Goal: Task Accomplishment & Management: Use online tool/utility

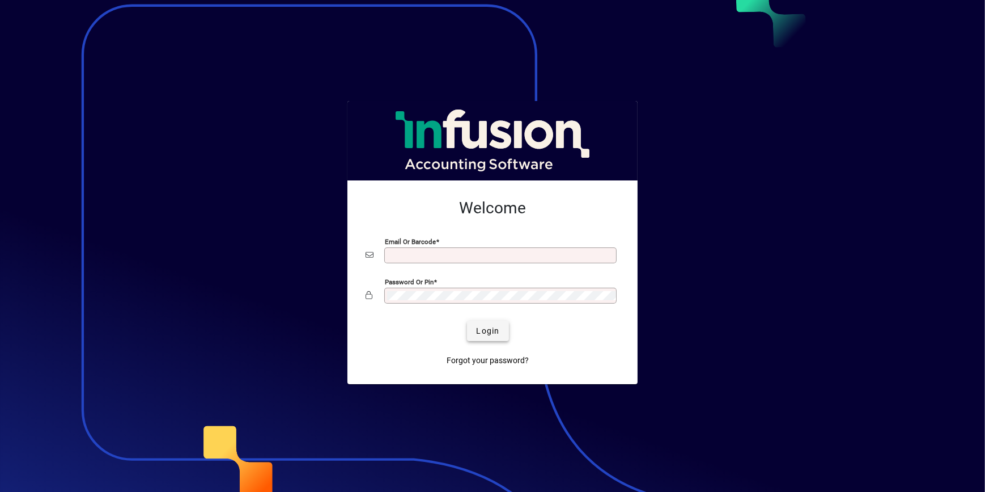
type input "**********"
click at [484, 334] on span "Login" at bounding box center [487, 331] width 23 height 12
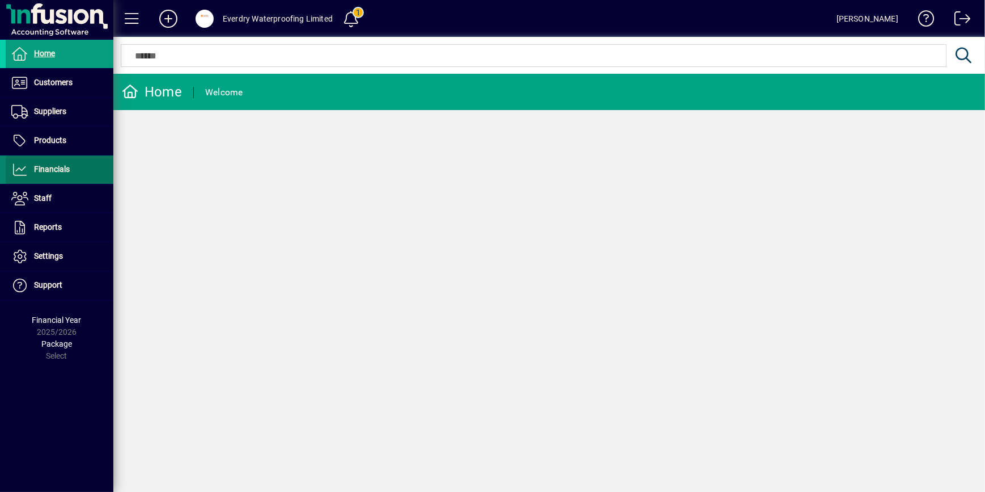
click at [28, 172] on span "Financials" at bounding box center [38, 170] width 64 height 14
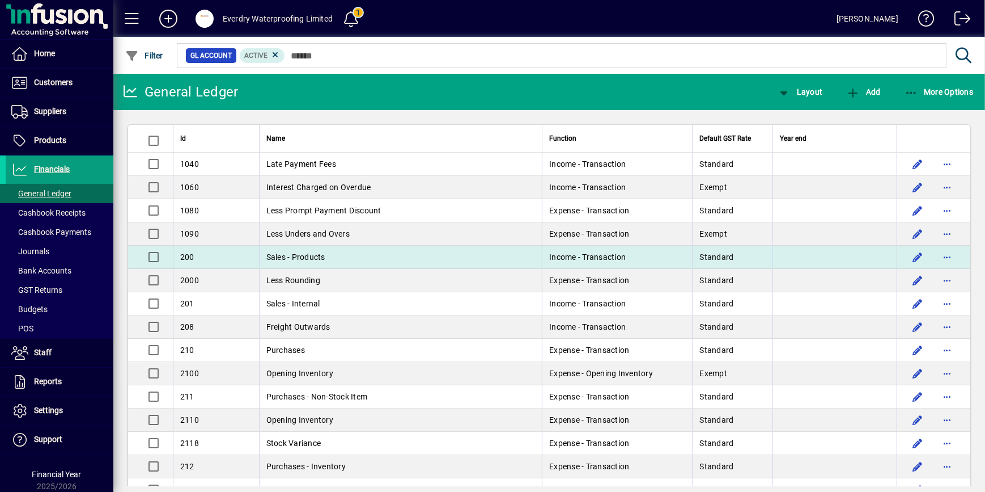
click at [329, 255] on td "Sales - Products" at bounding box center [400, 256] width 283 height 23
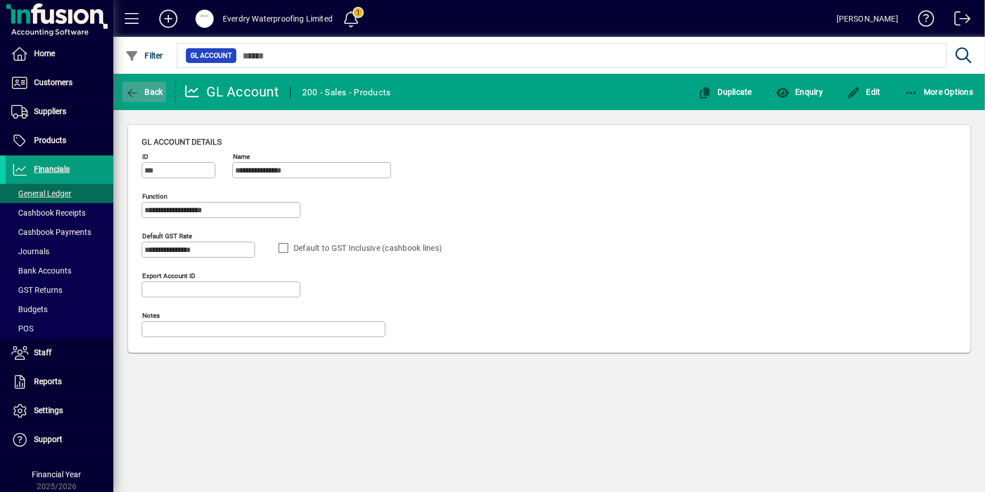
click at [144, 82] on span "button" at bounding box center [144, 91] width 44 height 27
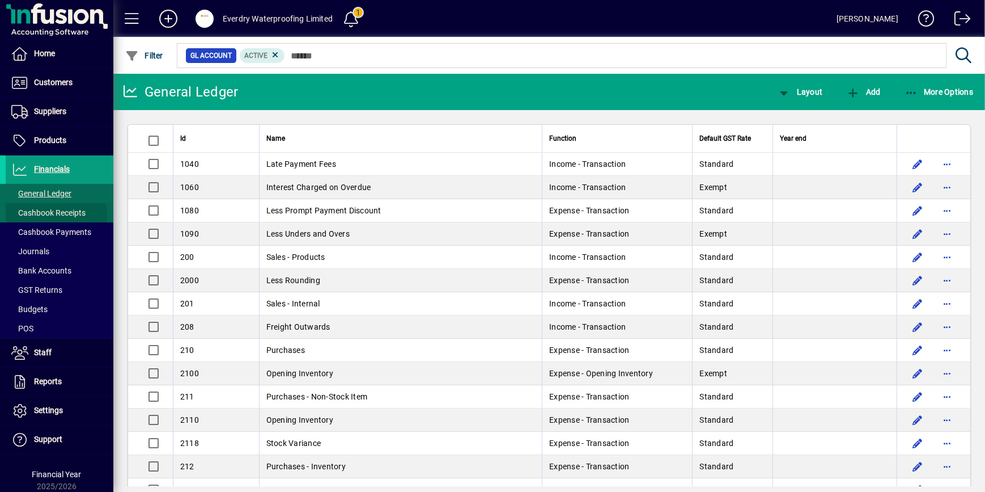
click at [52, 214] on span "Cashbook Receipts" at bounding box center [48, 212] width 74 height 9
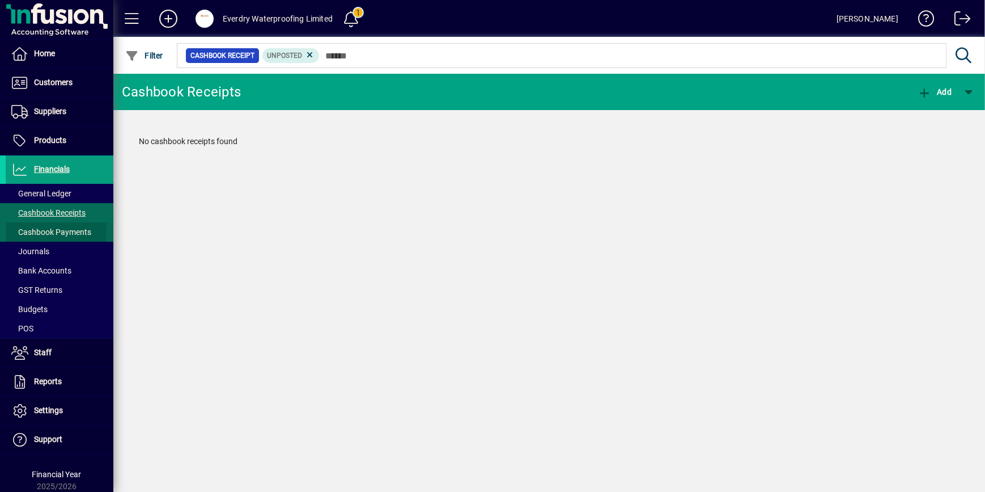
click at [53, 230] on span "Cashbook Payments" at bounding box center [51, 231] width 80 height 9
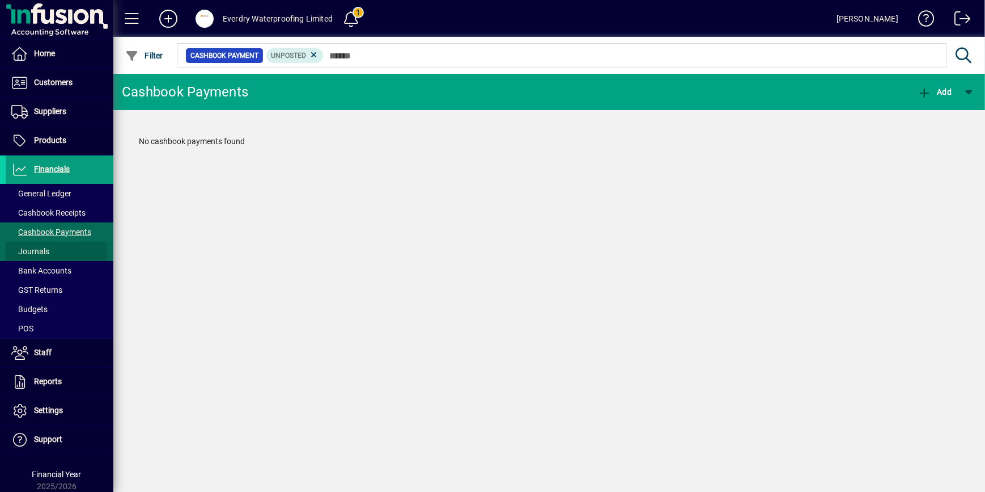
click at [52, 255] on span at bounding box center [60, 251] width 108 height 27
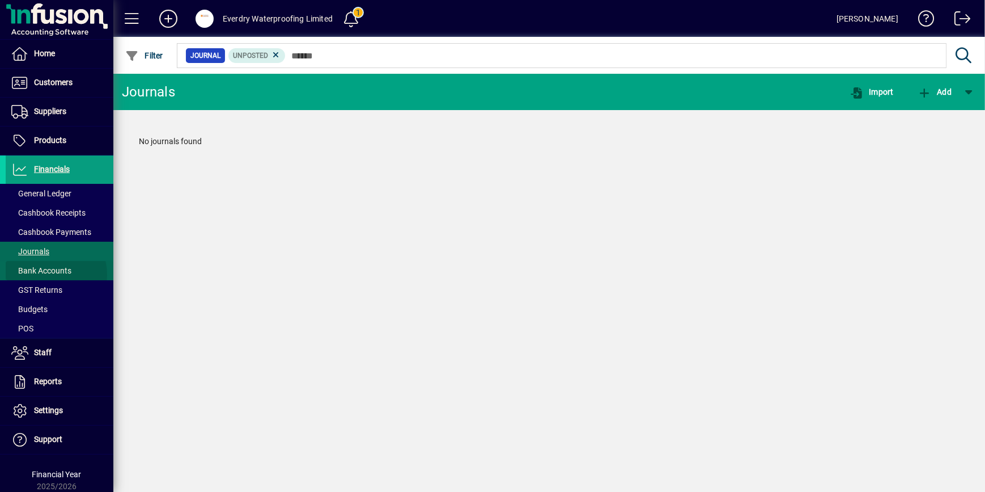
click at [49, 274] on span "Bank Accounts" at bounding box center [41, 270] width 60 height 9
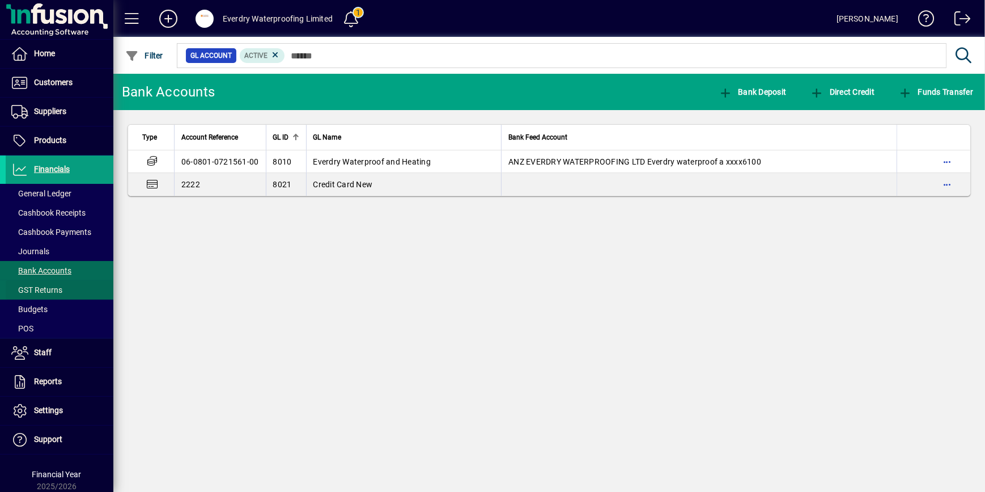
click at [49, 290] on span "GST Returns" at bounding box center [36, 289] width 51 height 9
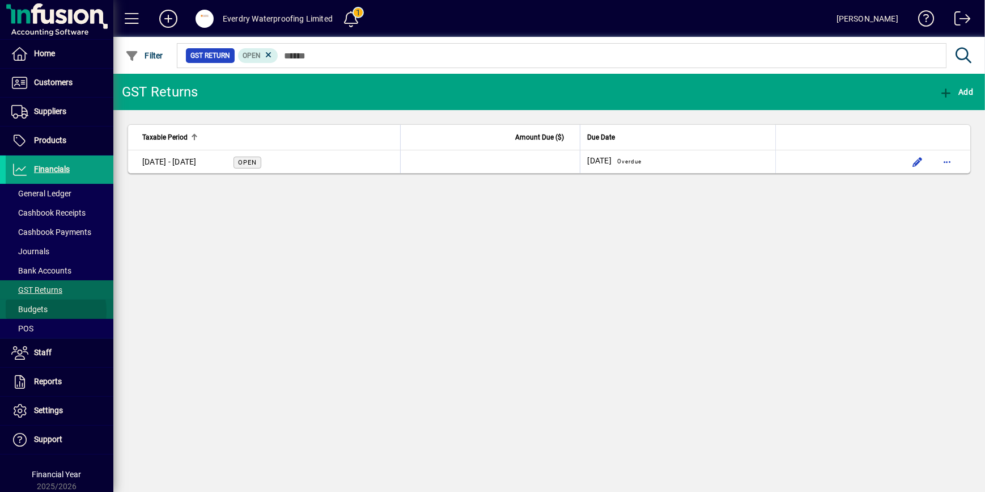
click at [49, 311] on span at bounding box center [60, 308] width 108 height 27
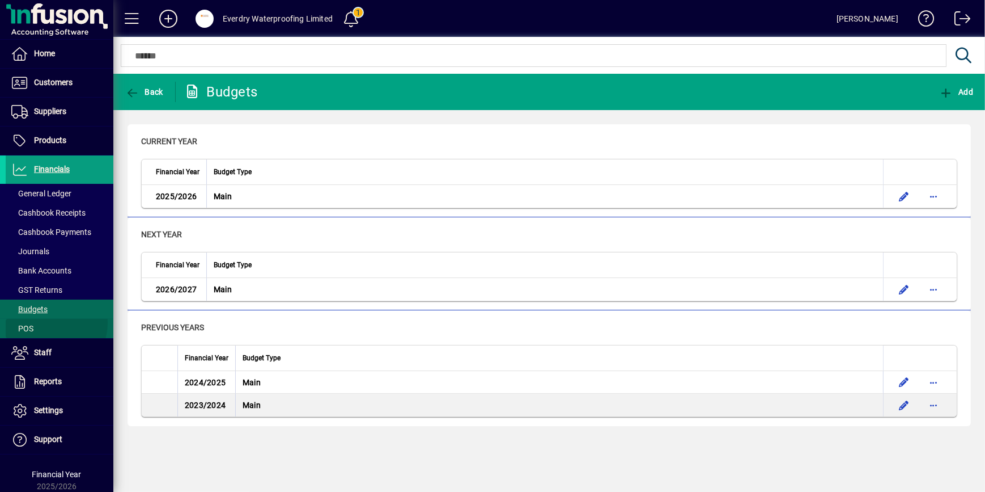
click at [49, 322] on span at bounding box center [60, 328] width 108 height 27
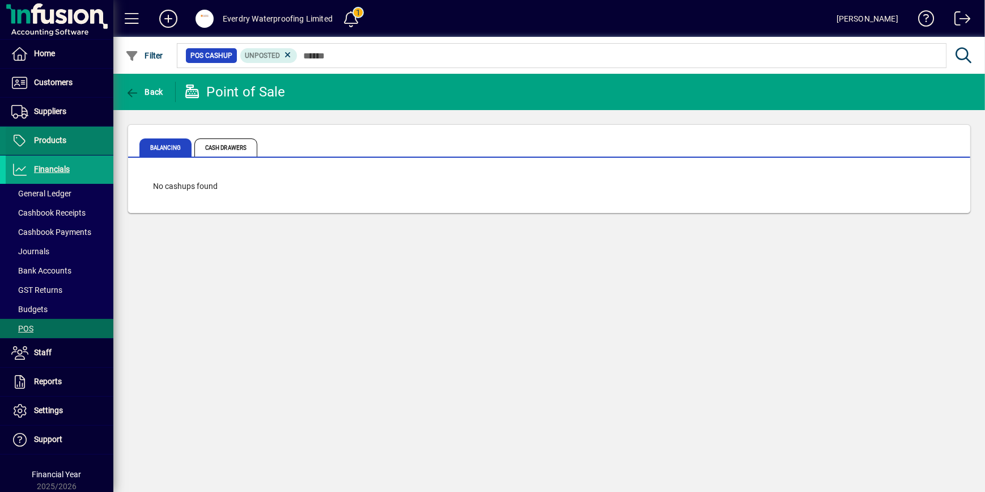
click at [28, 128] on span at bounding box center [60, 140] width 108 height 27
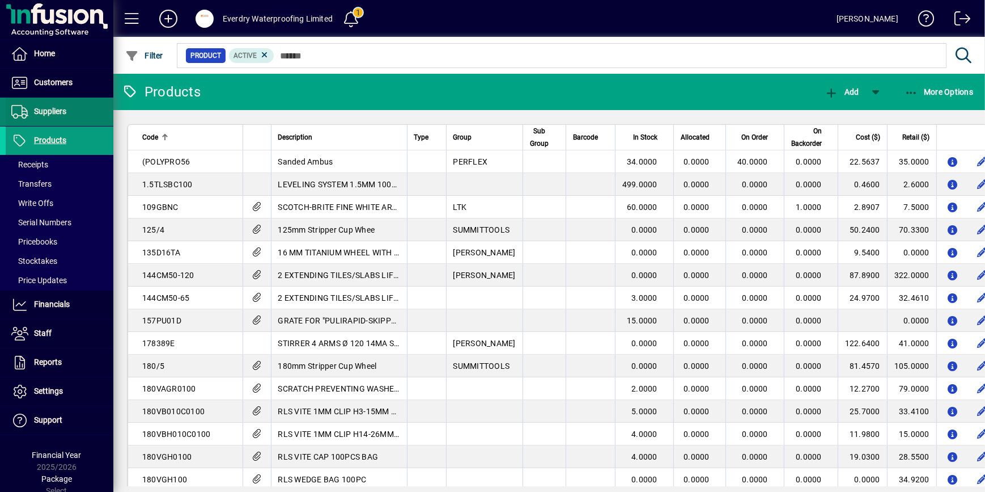
click at [64, 102] on span at bounding box center [60, 111] width 108 height 27
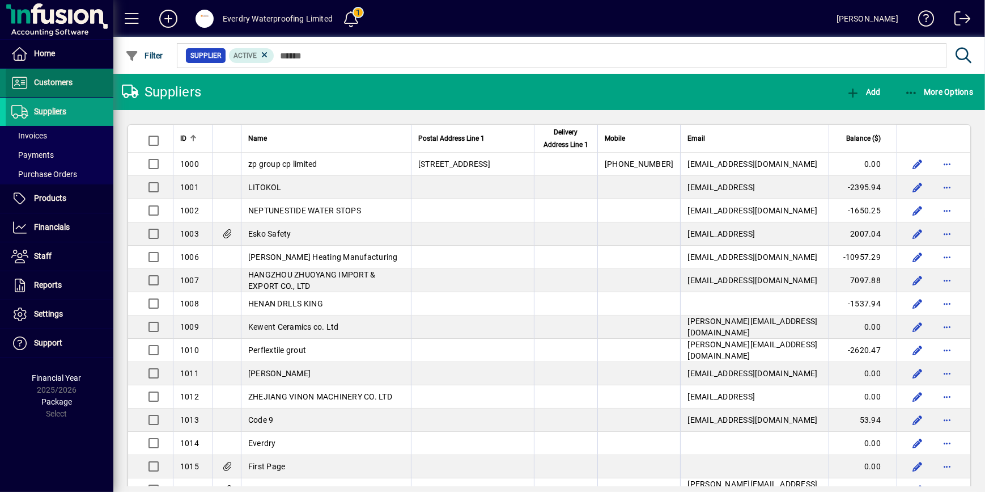
click at [52, 74] on span at bounding box center [60, 82] width 108 height 27
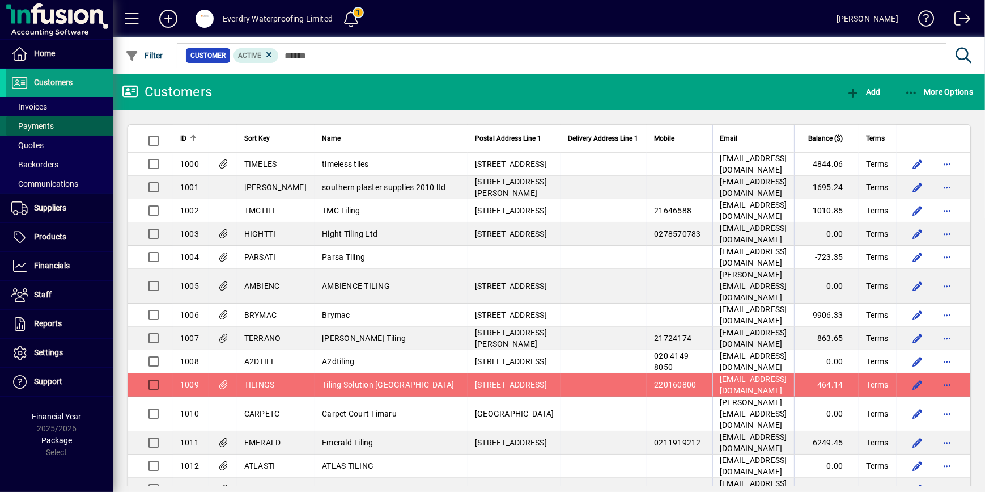
click at [57, 125] on span at bounding box center [60, 125] width 108 height 27
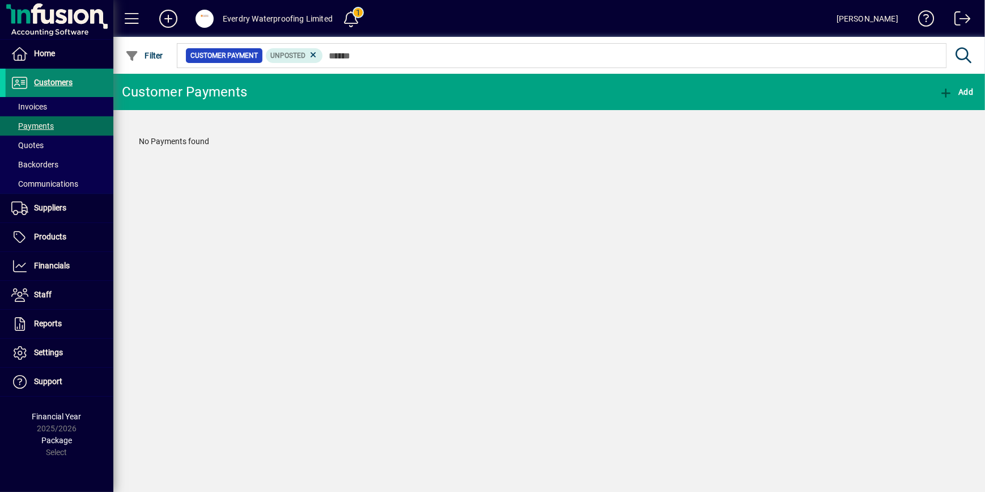
click at [36, 78] on span "Customers" at bounding box center [53, 82] width 39 height 9
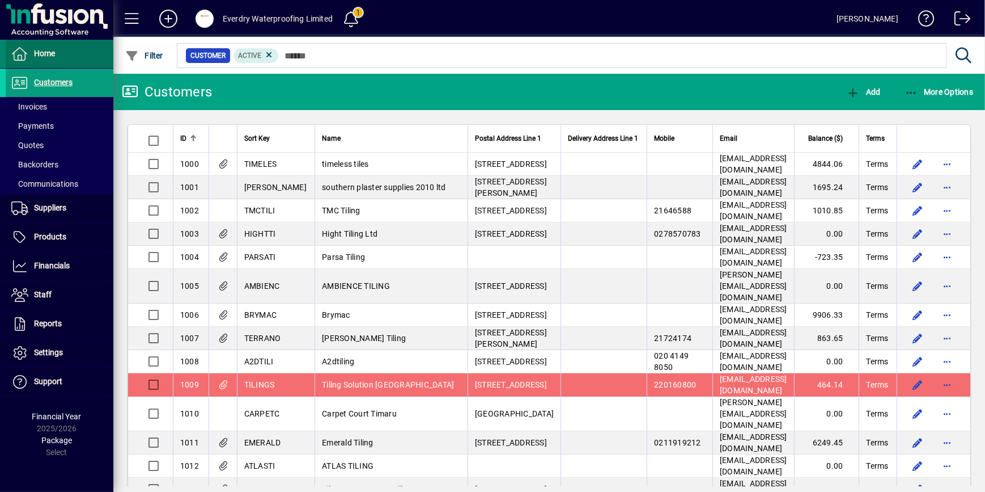
click at [40, 49] on span "Home" at bounding box center [44, 53] width 21 height 9
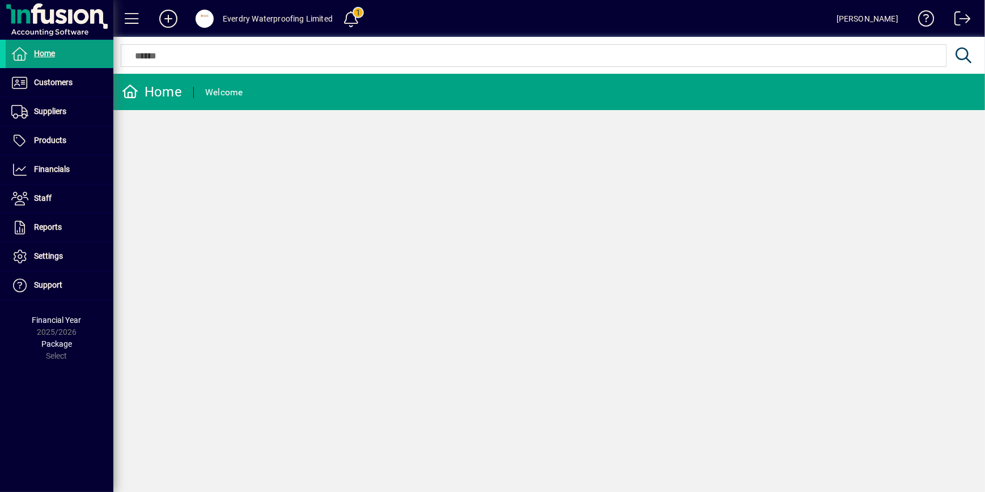
click at [130, 88] on icon at bounding box center [130, 91] width 17 height 14
click at [132, 19] on span at bounding box center [131, 18] width 27 height 27
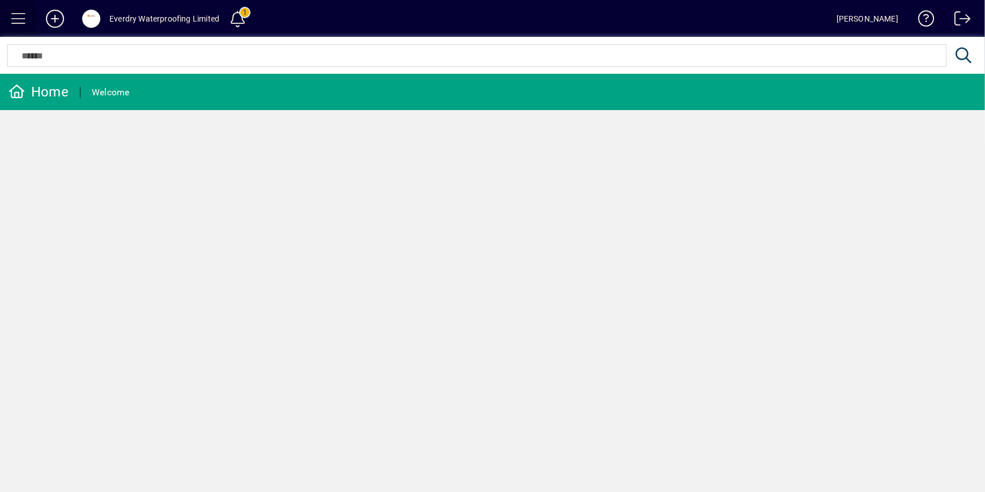
click at [29, 13] on span at bounding box center [18, 18] width 27 height 27
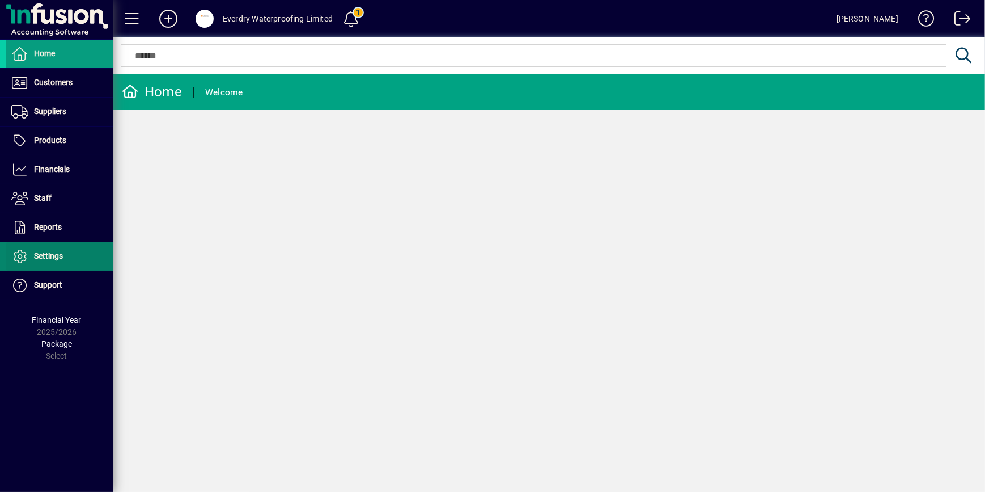
click at [49, 246] on span at bounding box center [60, 256] width 108 height 27
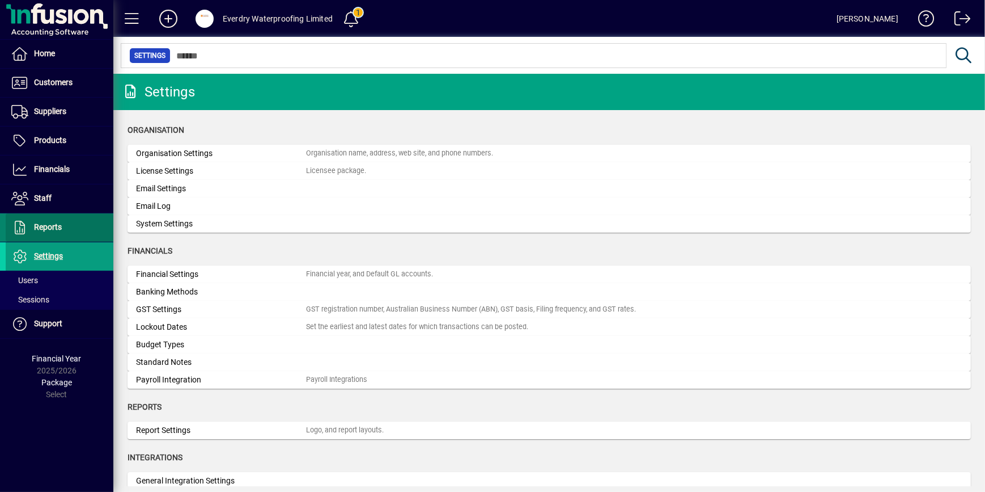
click at [49, 232] on span "Reports" at bounding box center [34, 228] width 56 height 14
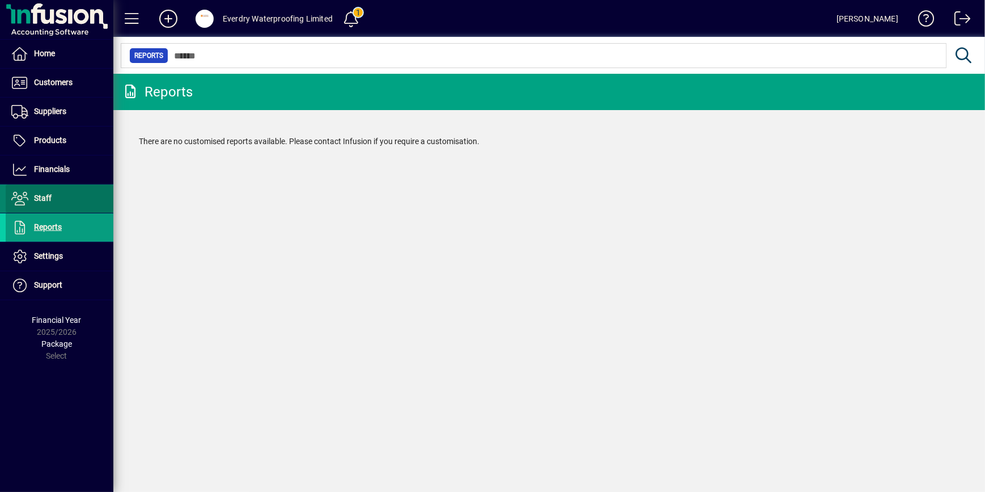
click at [57, 199] on span at bounding box center [60, 198] width 108 height 27
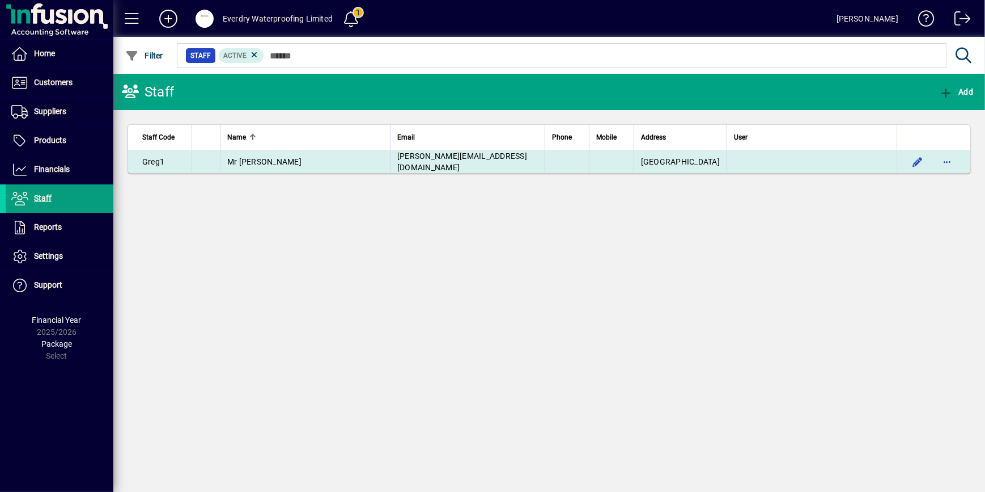
click at [300, 156] on div "Mr Greg Everdry" at bounding box center [305, 161] width 156 height 11
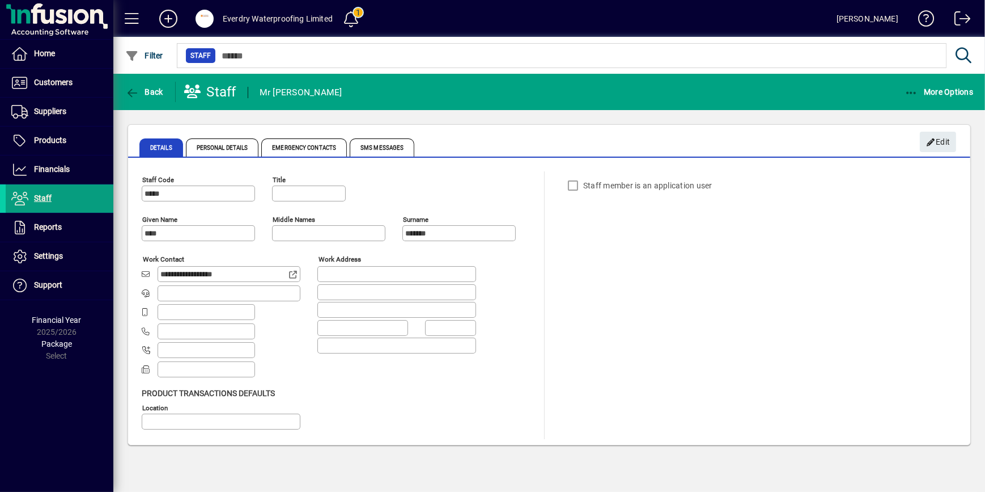
type input "**********"
type input "**"
click at [140, 87] on span "Back" at bounding box center [144, 91] width 38 height 9
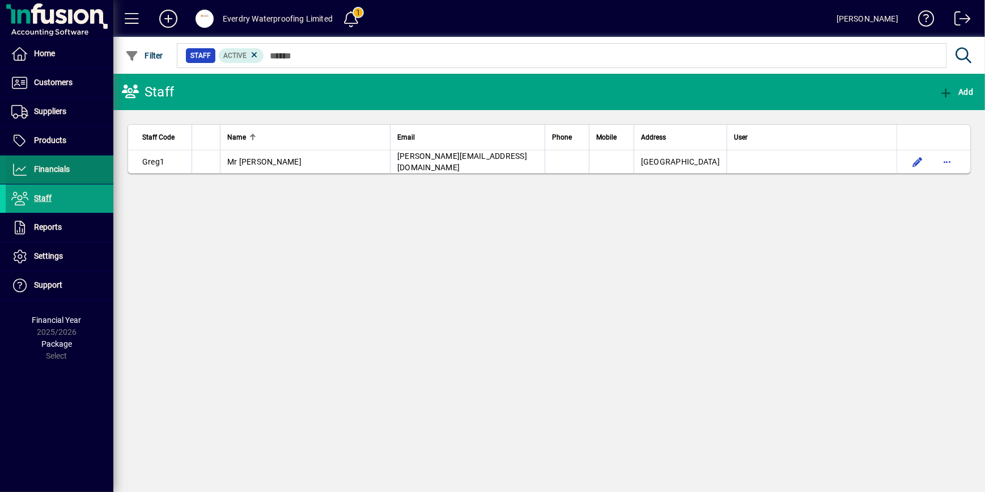
click at [84, 160] on span at bounding box center [60, 169] width 108 height 27
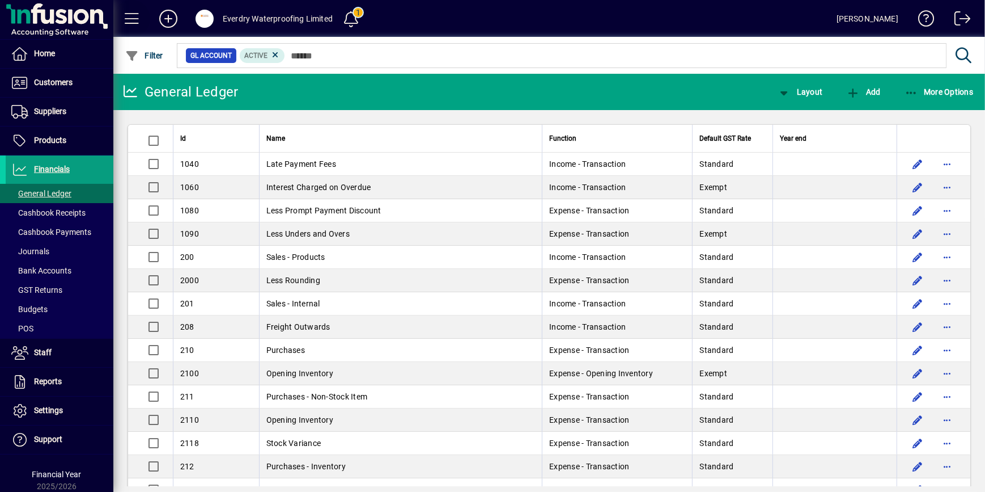
click at [131, 22] on span at bounding box center [131, 18] width 27 height 27
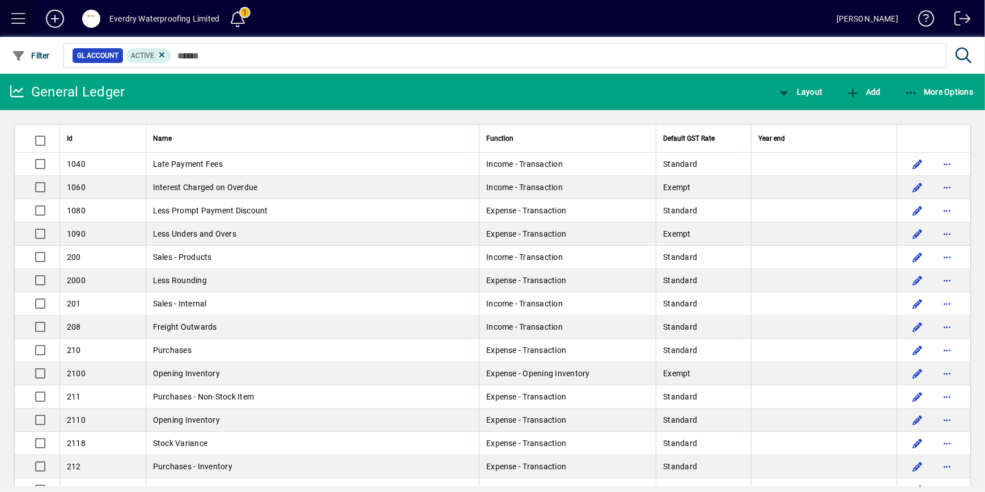
click at [23, 19] on span at bounding box center [18, 18] width 27 height 27
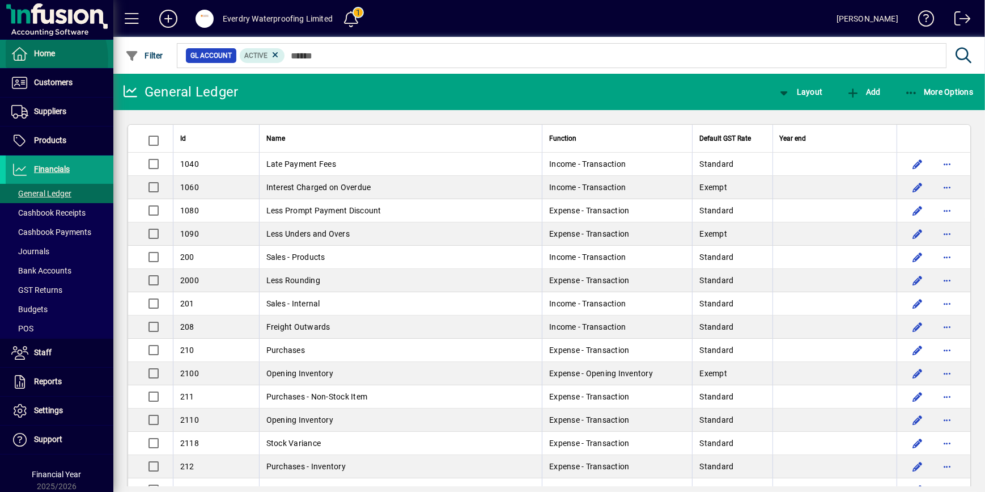
click at [28, 60] on icon at bounding box center [19, 54] width 17 height 14
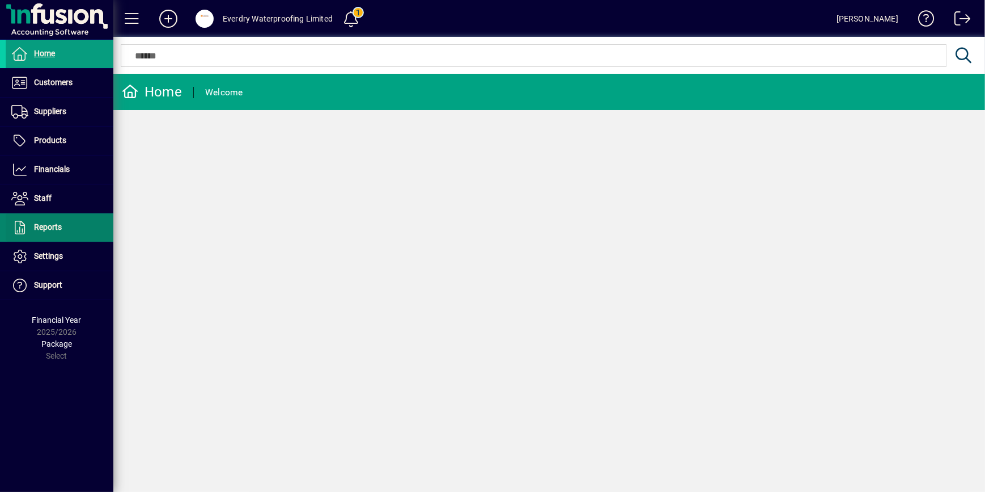
click at [61, 231] on span "Reports" at bounding box center [34, 228] width 56 height 14
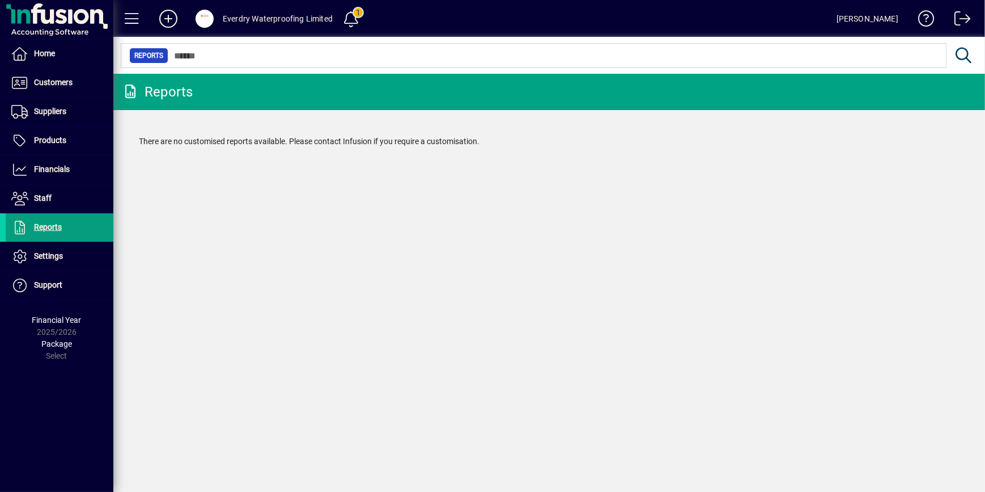
click at [130, 96] on icon at bounding box center [130, 91] width 17 height 14
click at [84, 207] on span at bounding box center [60, 198] width 108 height 27
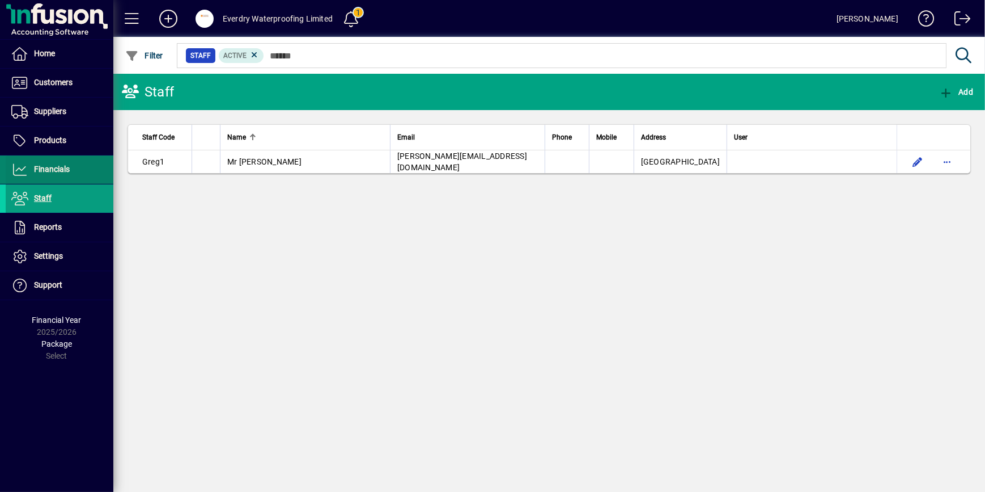
click at [56, 170] on span "Financials" at bounding box center [52, 168] width 36 height 9
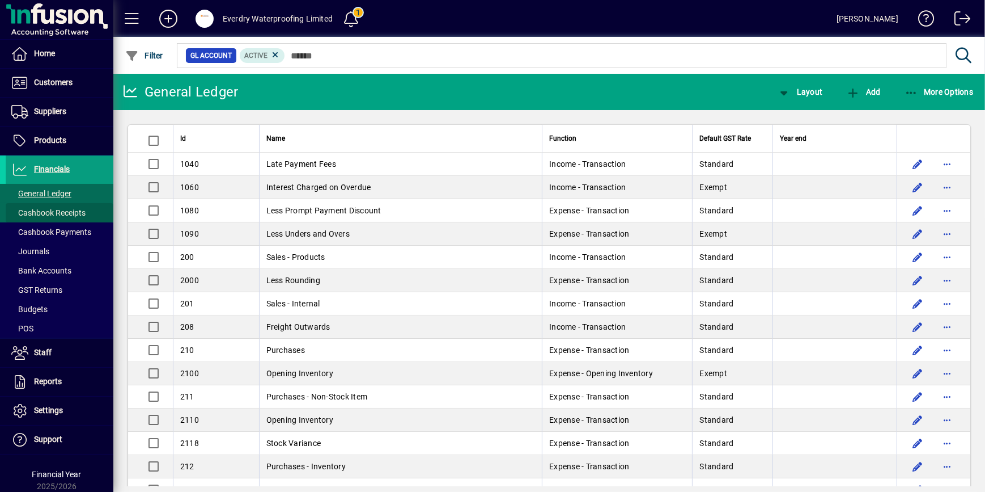
click at [68, 210] on span "Cashbook Receipts" at bounding box center [48, 212] width 74 height 9
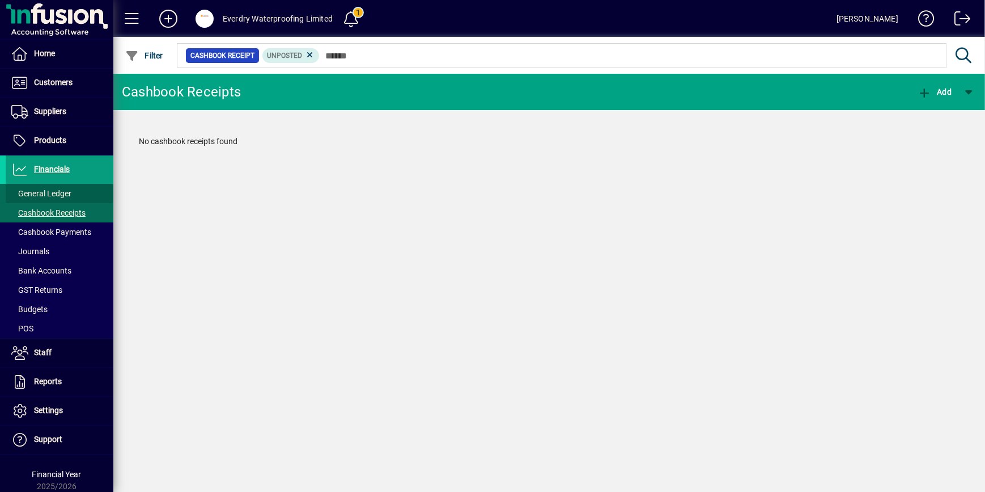
click at [67, 185] on span at bounding box center [60, 193] width 108 height 27
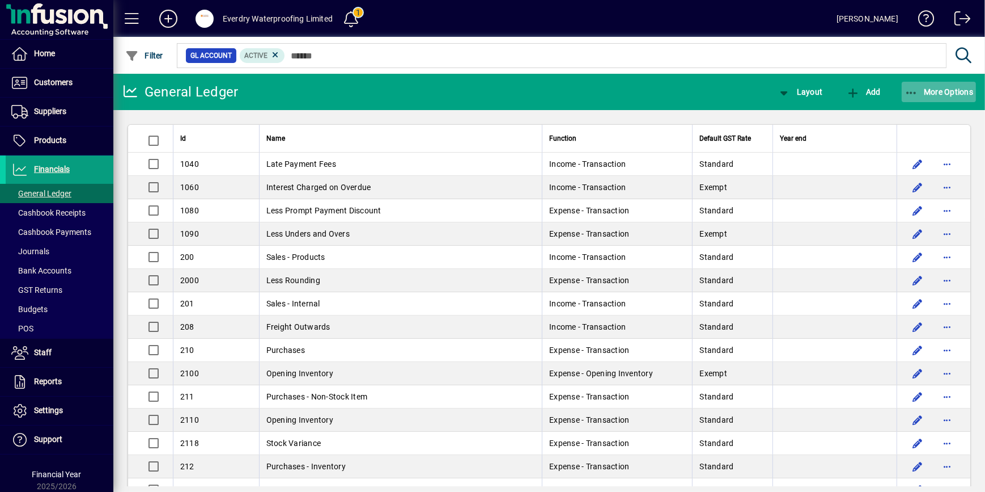
click at [910, 95] on icon "button" at bounding box center [912, 92] width 14 height 11
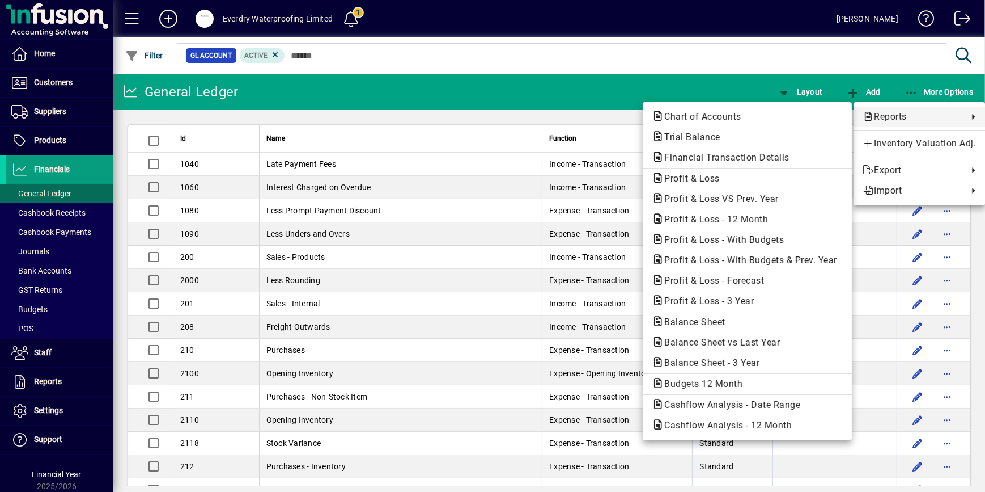
click at [315, 98] on div at bounding box center [492, 246] width 985 height 492
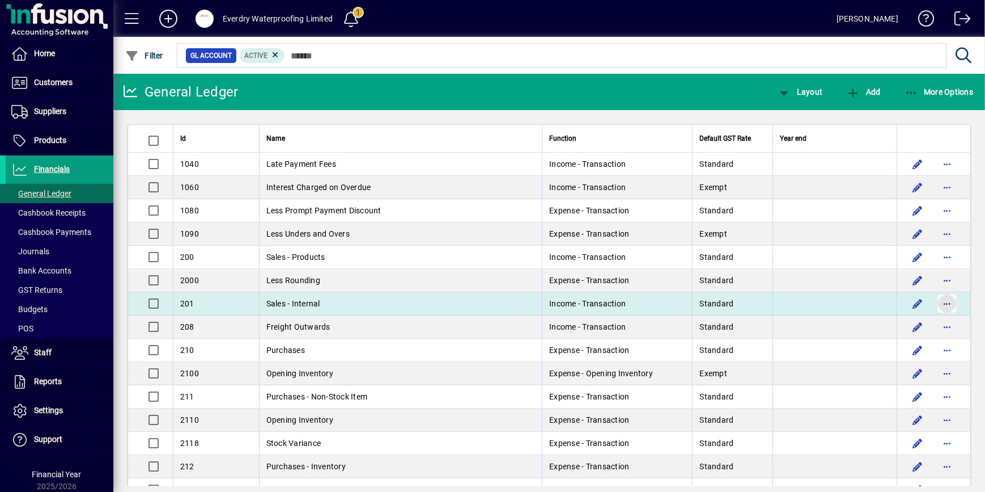
click at [940, 305] on span "button" at bounding box center [947, 303] width 27 height 27
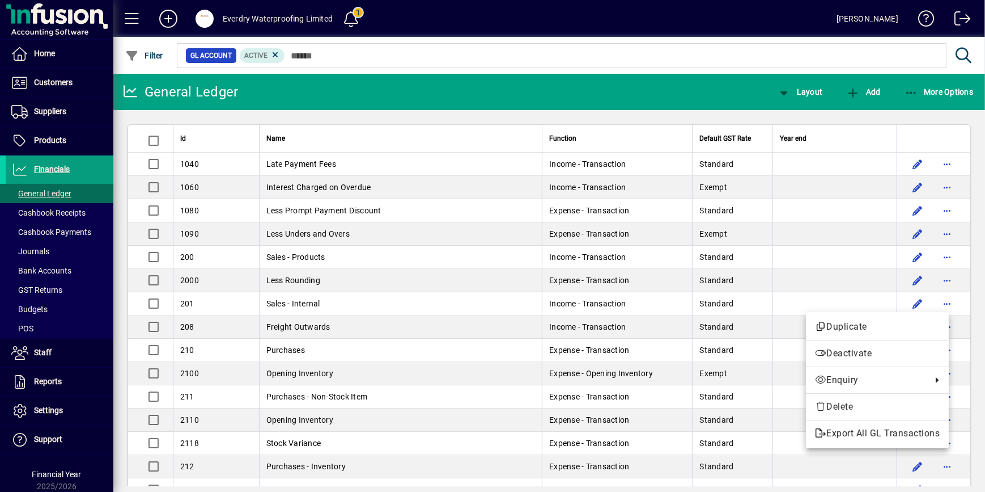
click at [940, 305] on div at bounding box center [492, 246] width 985 height 492
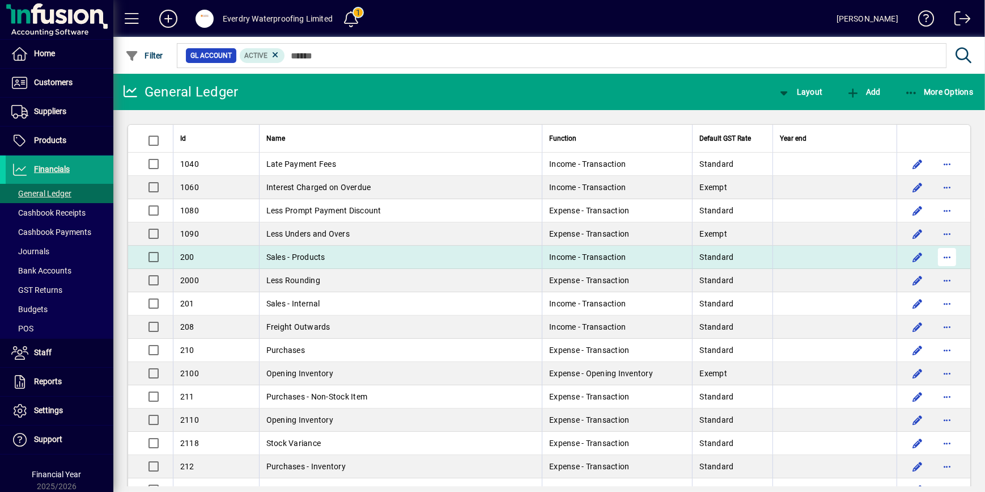
click at [940, 255] on span "button" at bounding box center [947, 256] width 27 height 27
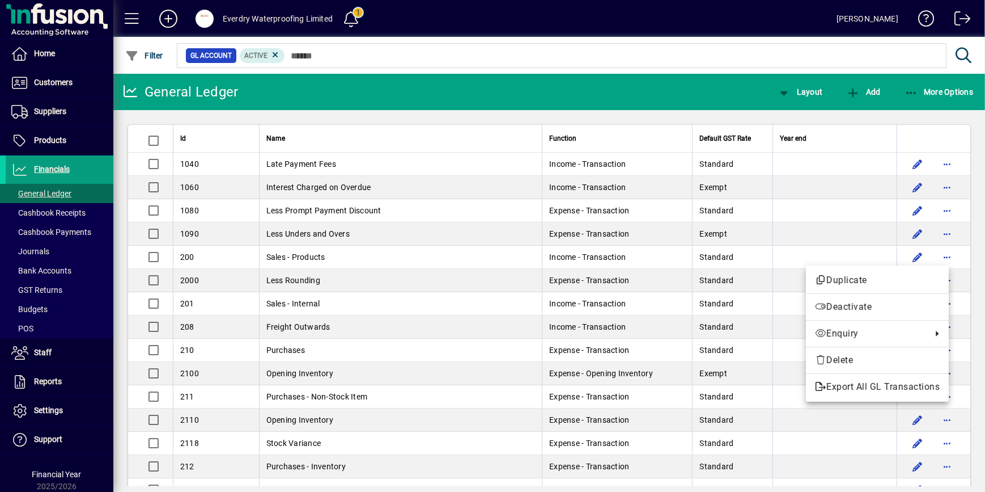
click at [44, 84] on div at bounding box center [492, 246] width 985 height 492
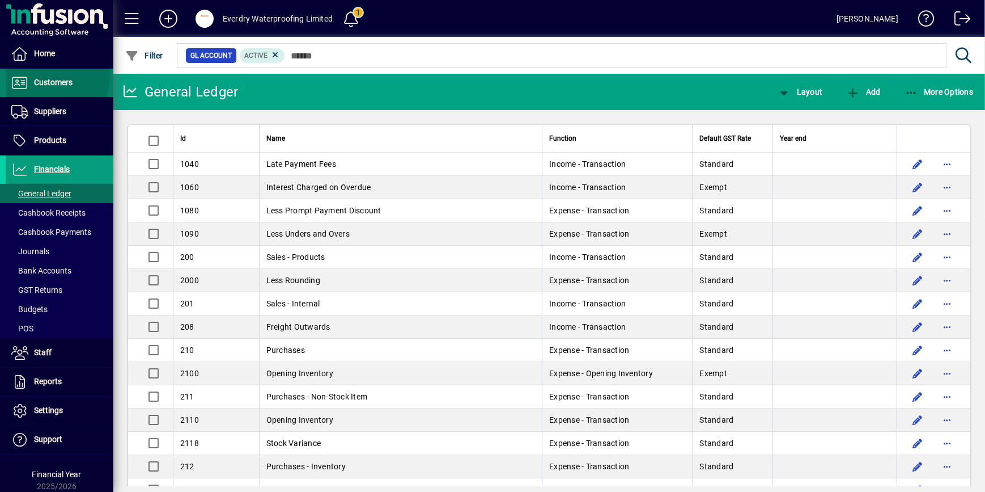
click at [48, 75] on span at bounding box center [60, 82] width 108 height 27
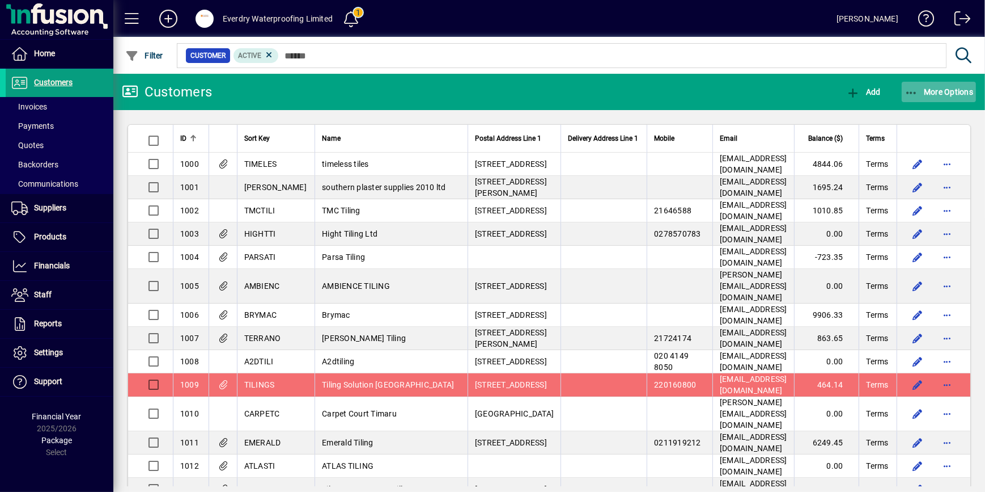
click at [934, 83] on span "button" at bounding box center [939, 91] width 75 height 27
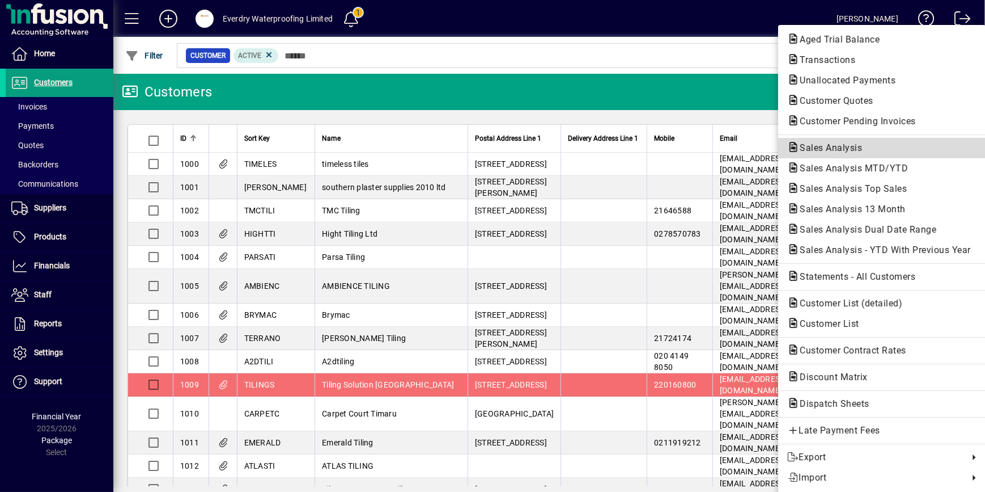
click at [867, 142] on span "Sales Analysis" at bounding box center [827, 147] width 81 height 11
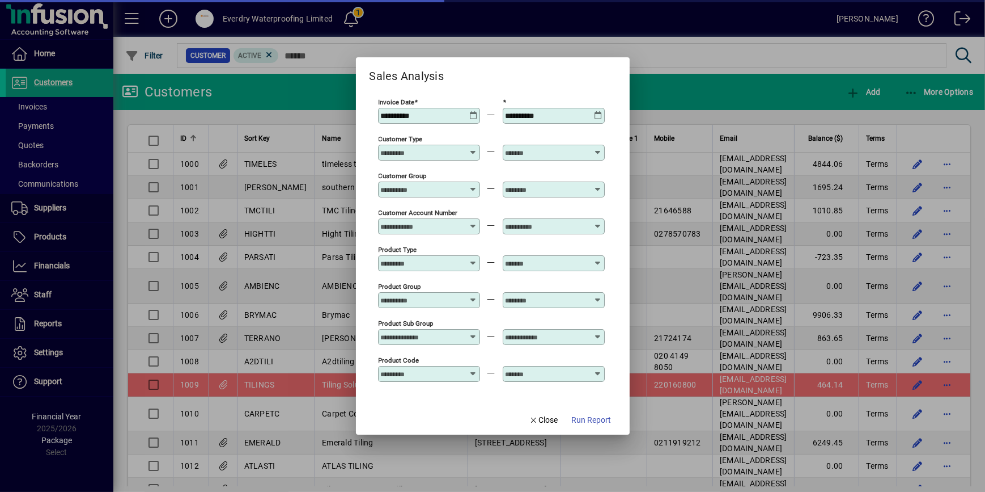
type input "**********"
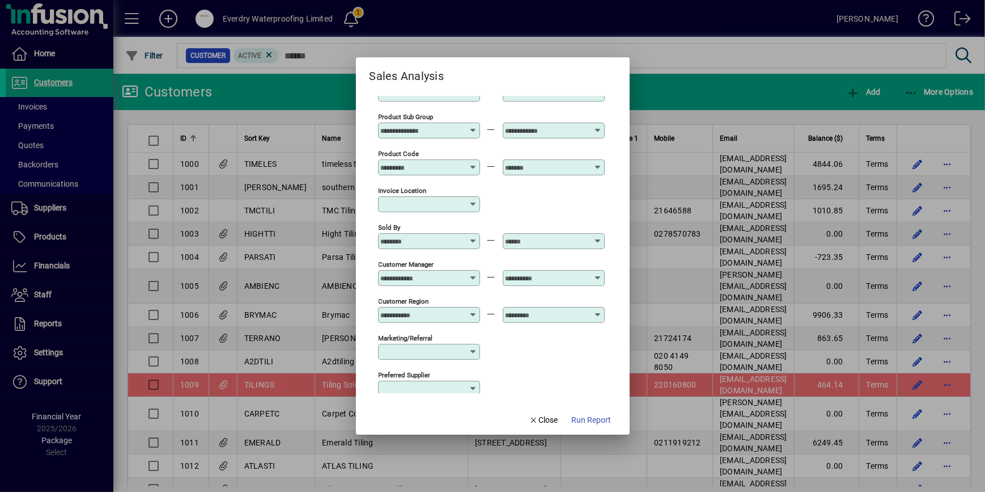
scroll to position [206, 0]
click at [446, 237] on input "Sold By" at bounding box center [422, 241] width 83 height 9
click at [447, 237] on input "Sold By" at bounding box center [422, 241] width 83 height 9
click at [541, 358] on div "Marketing/Referral" at bounding box center [491, 351] width 227 height 37
click at [593, 422] on span "Run Report" at bounding box center [592, 420] width 40 height 12
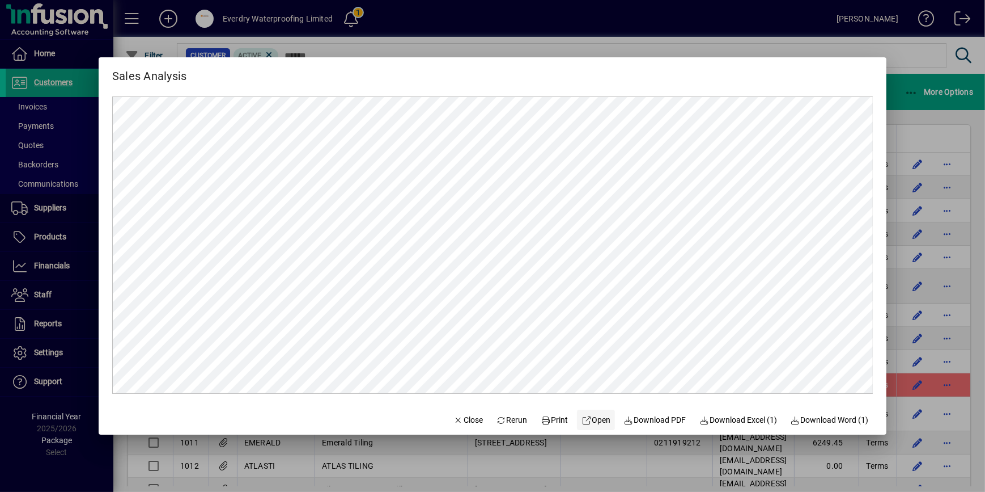
scroll to position [0, 0]
